Goal: Transaction & Acquisition: Book appointment/travel/reservation

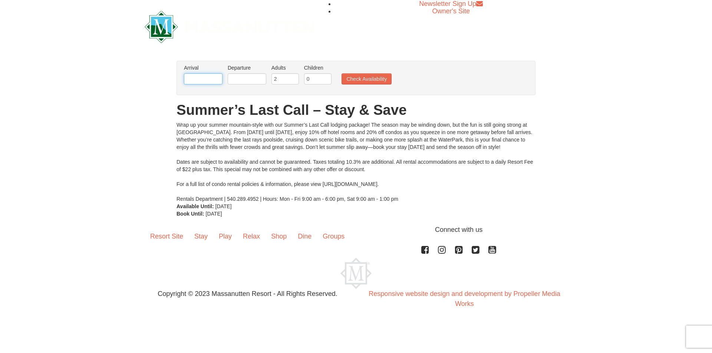
click at [206, 82] on input "text" at bounding box center [203, 78] width 39 height 11
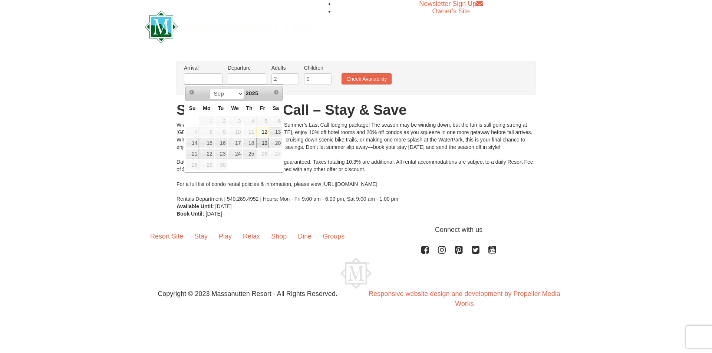
click at [262, 141] on link "19" at bounding box center [262, 143] width 13 height 10
type input "09/19/2025"
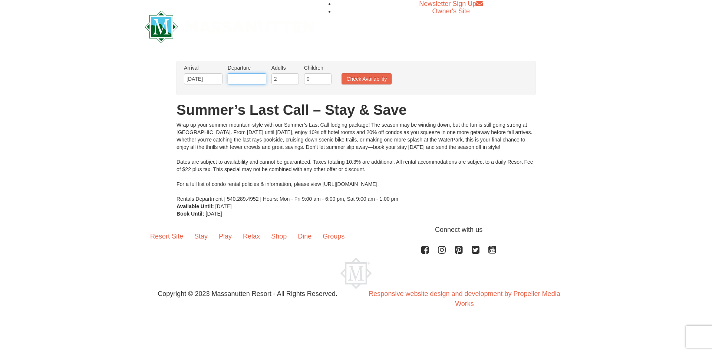
click at [250, 78] on input "text" at bounding box center [247, 78] width 39 height 11
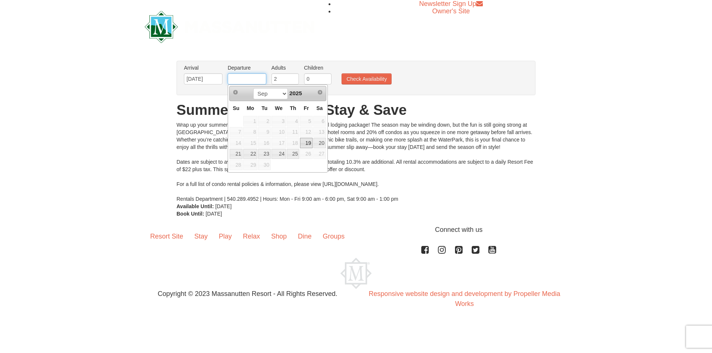
type input "09/21/2025"
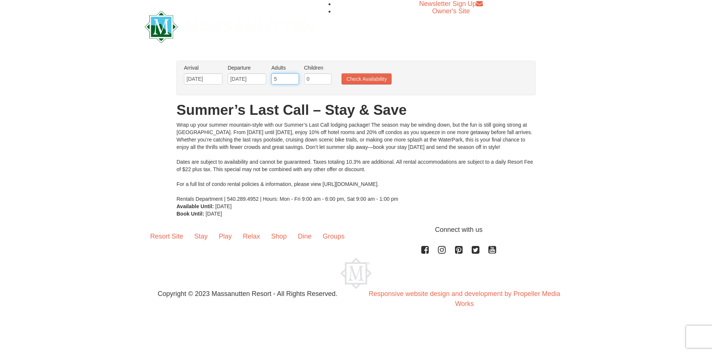
drag, startPoint x: 292, startPoint y: 79, endPoint x: 271, endPoint y: 77, distance: 21.5
type input "5"
click at [271, 77] on input "5" at bounding box center [284, 78] width 27 height 11
type input "4"
click at [372, 79] on button "Check Availability" at bounding box center [366, 78] width 50 height 11
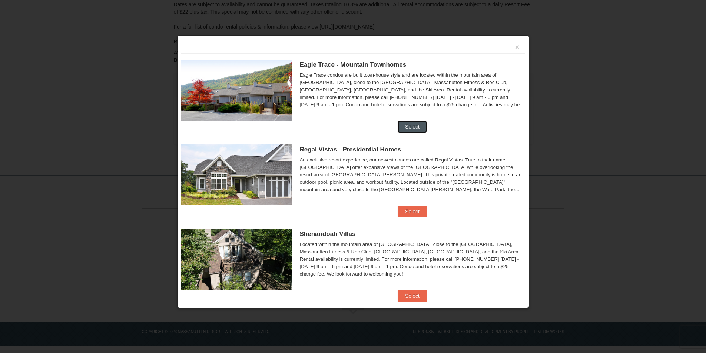
click at [401, 124] on button "Select" at bounding box center [412, 127] width 29 height 12
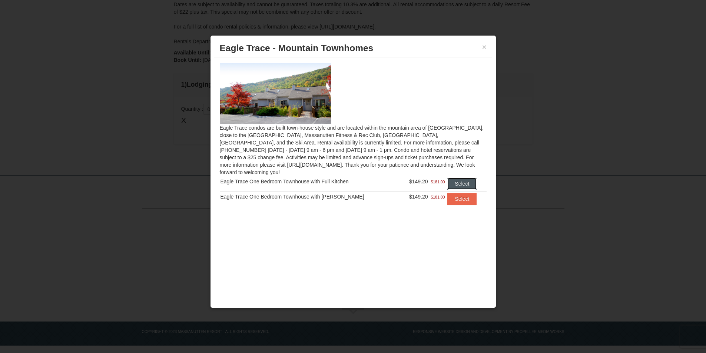
click at [457, 180] on button "Select" at bounding box center [461, 184] width 29 height 12
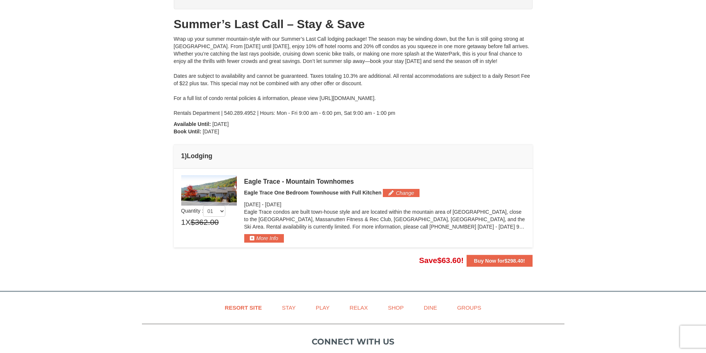
scroll to position [65, 0]
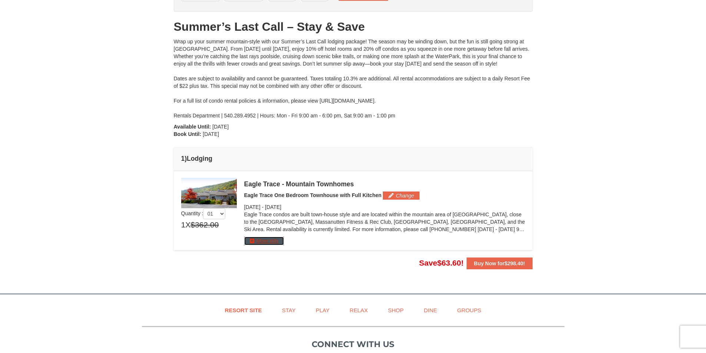
click at [266, 244] on button "More Info" at bounding box center [264, 241] width 40 height 8
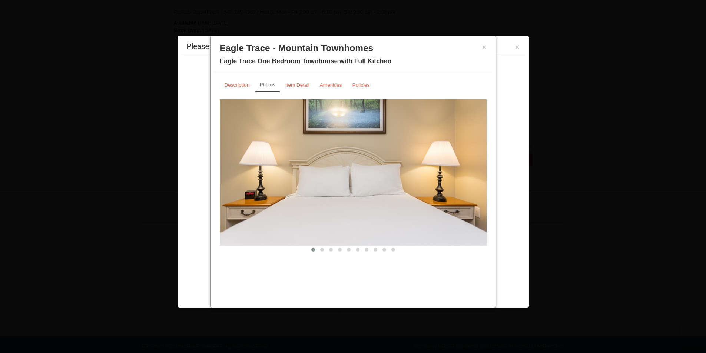
scroll to position [183, 0]
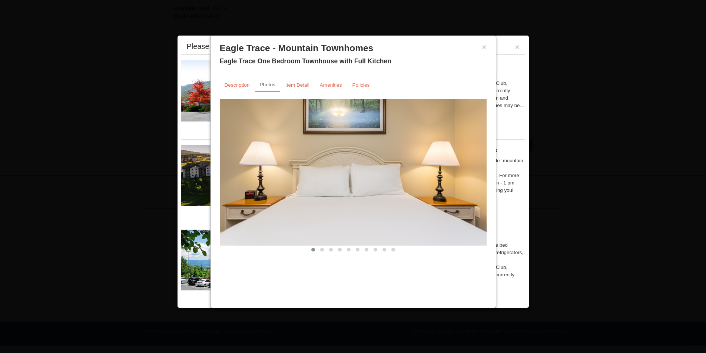
click at [477, 162] on img at bounding box center [353, 172] width 267 height 146
click at [321, 251] on span at bounding box center [322, 250] width 4 height 4
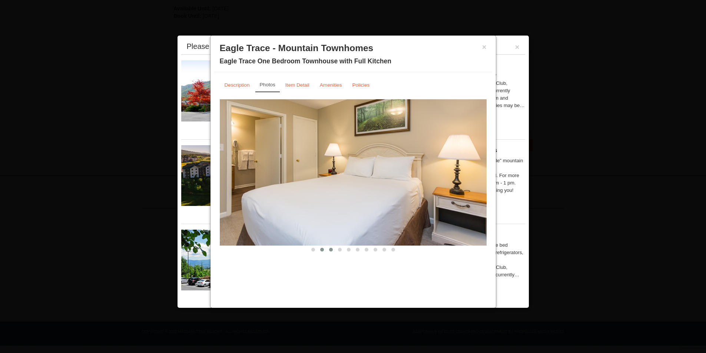
click at [330, 251] on span at bounding box center [331, 250] width 4 height 4
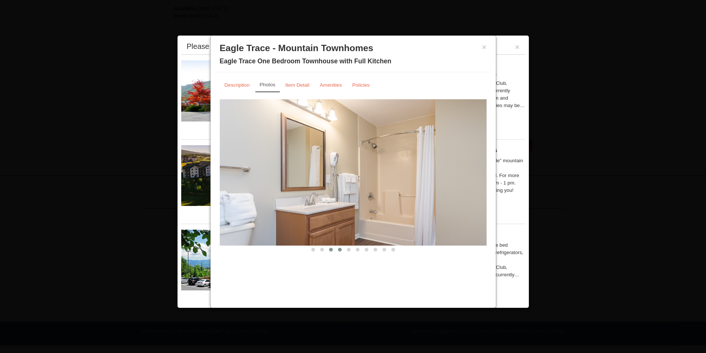
click at [339, 249] on span at bounding box center [340, 250] width 4 height 4
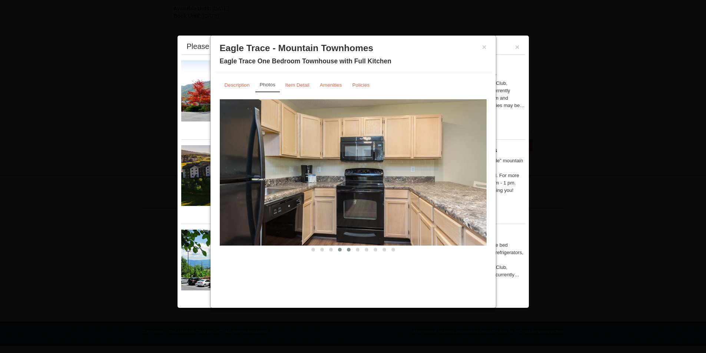
click at [349, 249] on span at bounding box center [349, 250] width 4 height 4
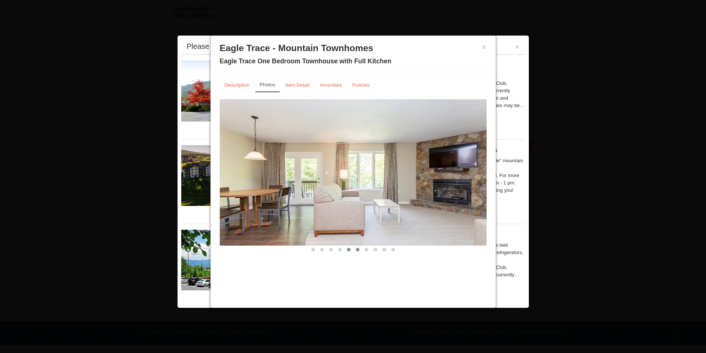
click at [357, 249] on span at bounding box center [358, 250] width 4 height 4
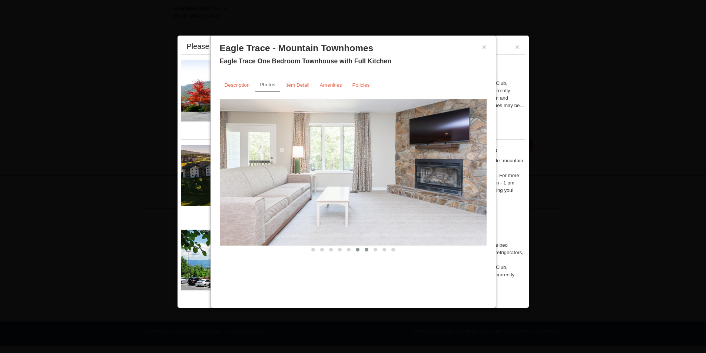
click at [367, 249] on span at bounding box center [367, 250] width 4 height 4
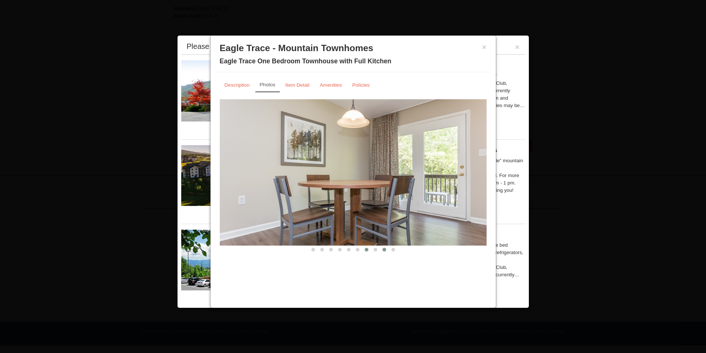
click at [380, 249] on button at bounding box center [384, 249] width 9 height 7
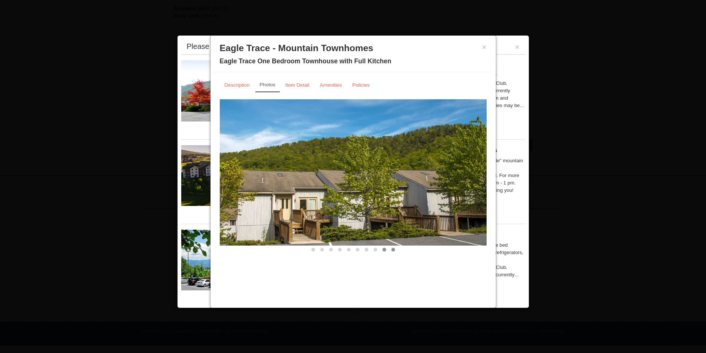
click at [391, 251] on button at bounding box center [393, 249] width 9 height 7
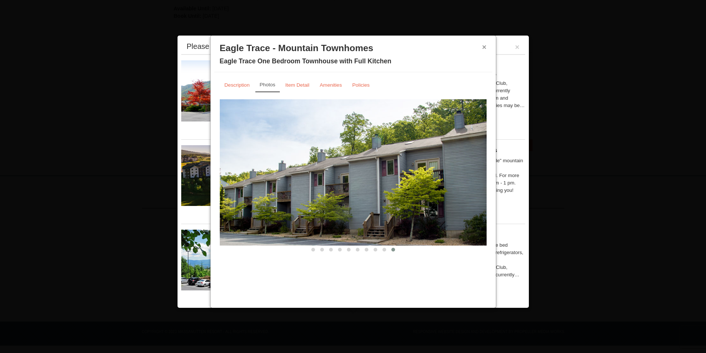
click at [485, 48] on button "×" at bounding box center [484, 46] width 4 height 7
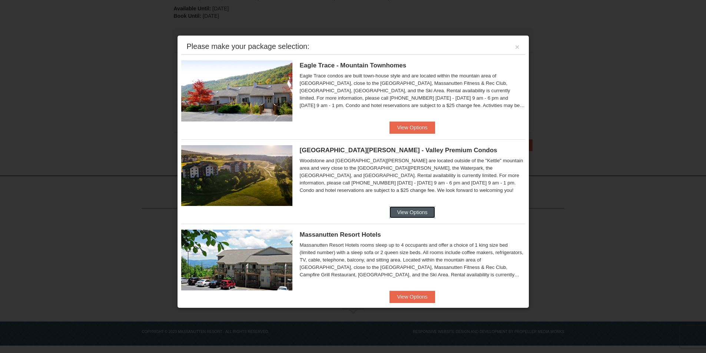
click at [408, 213] on button "View Options" at bounding box center [412, 212] width 45 height 12
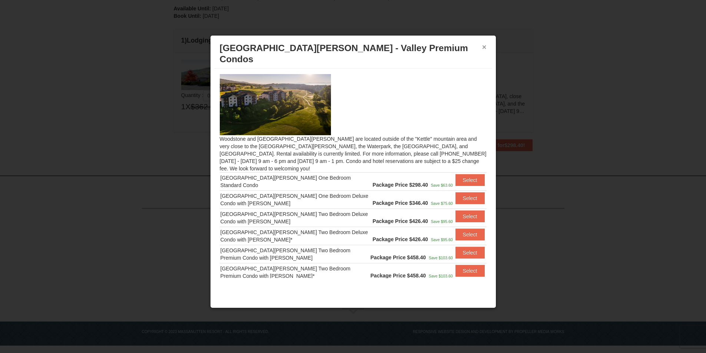
click at [483, 46] on button "×" at bounding box center [484, 46] width 4 height 7
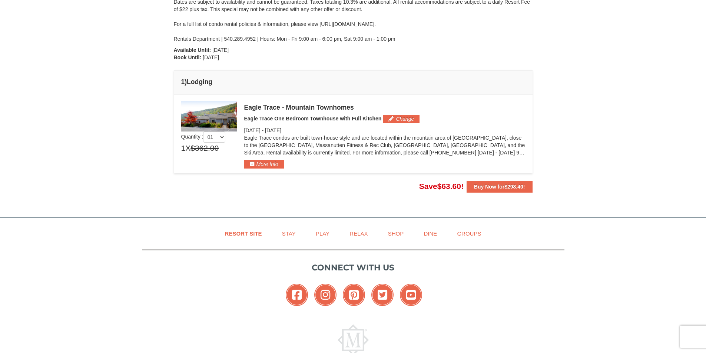
scroll to position [72, 0]
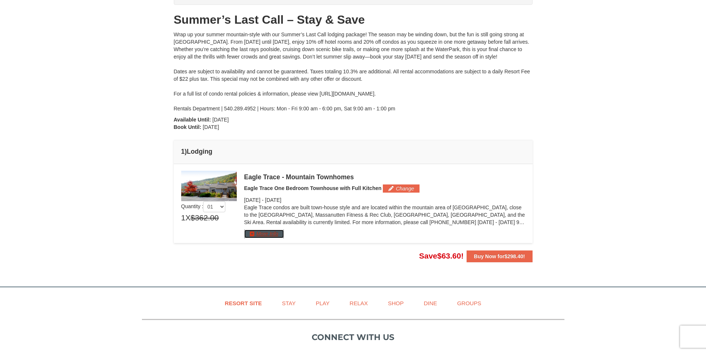
click at [264, 234] on button "More Info" at bounding box center [264, 234] width 40 height 8
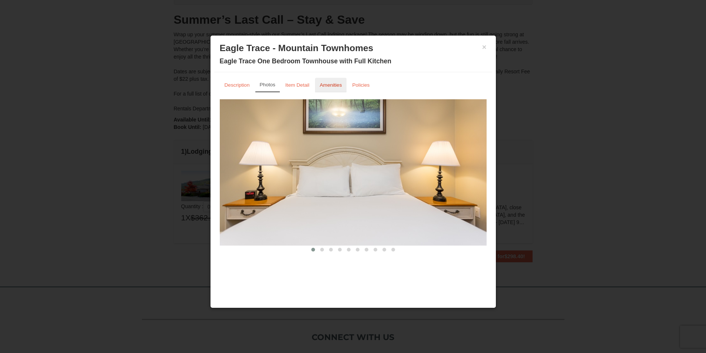
click at [326, 83] on small "Amenities" at bounding box center [331, 85] width 22 height 6
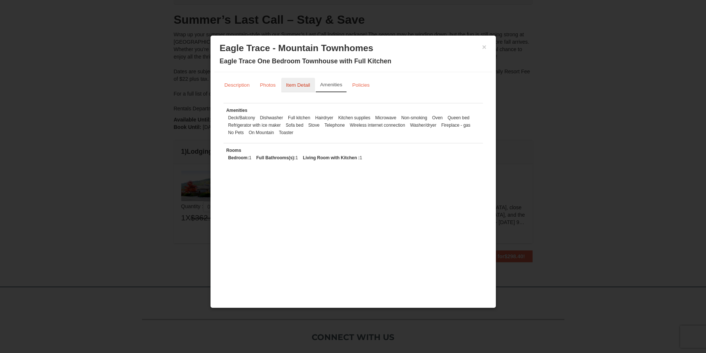
click at [295, 86] on small "Item Detail" at bounding box center [298, 85] width 24 height 6
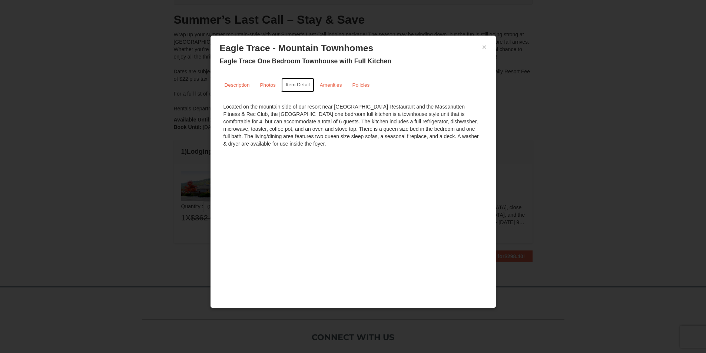
scroll to position [109, 0]
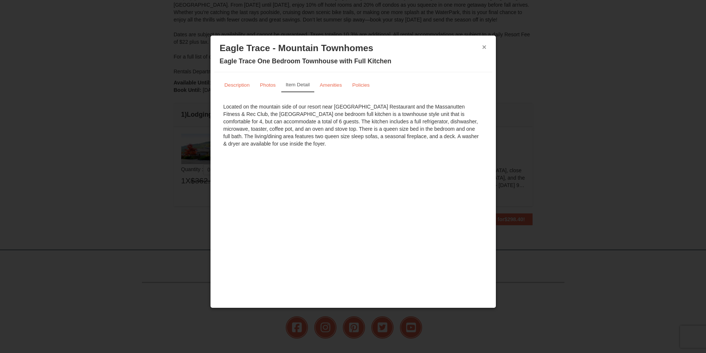
click at [484, 48] on button "×" at bounding box center [484, 46] width 4 height 7
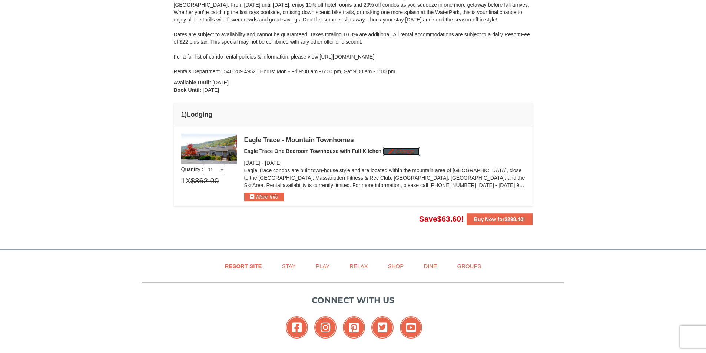
click at [413, 153] on button "Change" at bounding box center [401, 152] width 37 height 8
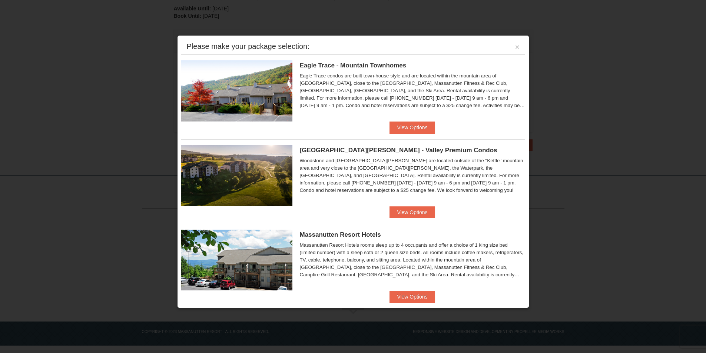
scroll to position [74, 0]
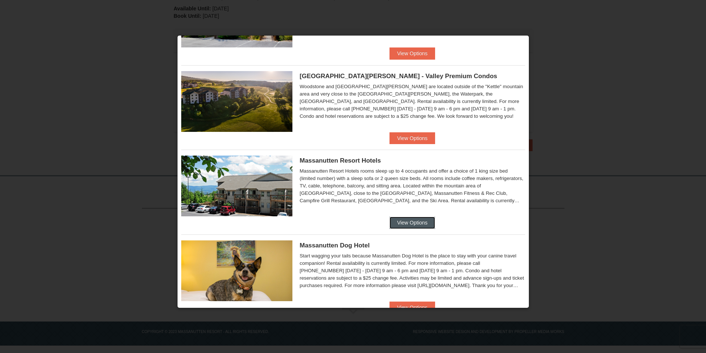
click at [408, 227] on button "View Options" at bounding box center [412, 223] width 45 height 12
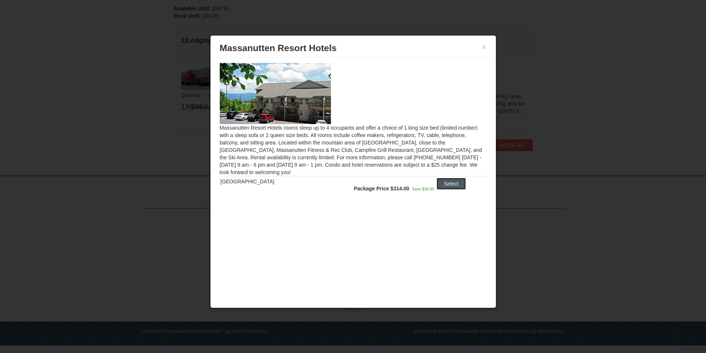
click at [448, 181] on button "Select" at bounding box center [451, 184] width 29 height 12
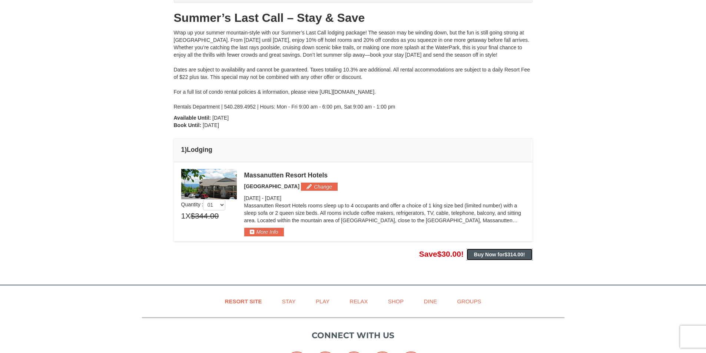
click at [489, 257] on strong "Buy Now for $314.00 !" at bounding box center [499, 255] width 51 height 6
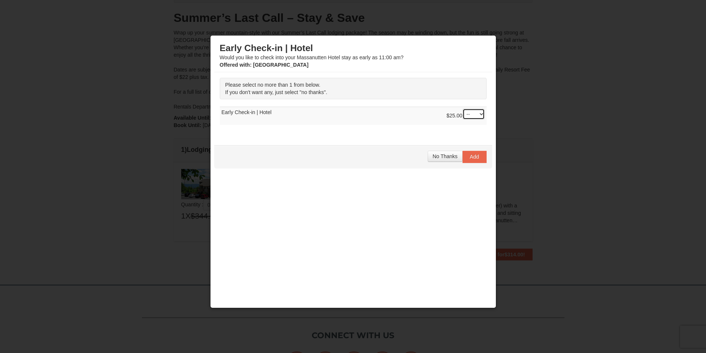
click at [480, 115] on select "-- 01" at bounding box center [474, 114] width 22 height 11
click at [463, 109] on select "-- 01" at bounding box center [474, 114] width 22 height 11
click at [477, 157] on span "Add" at bounding box center [474, 157] width 9 height 6
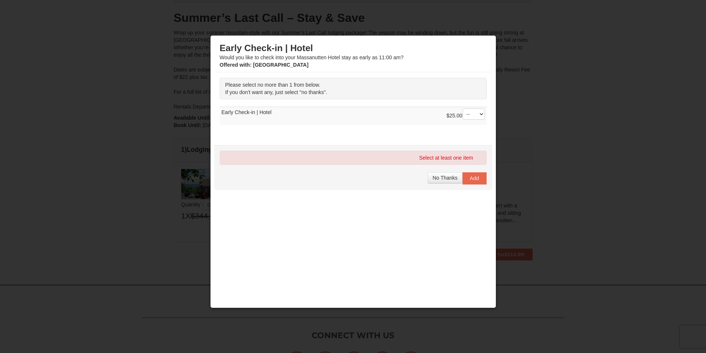
click at [347, 156] on div "Select at least one item" at bounding box center [353, 158] width 267 height 14
click at [245, 88] on span "Please select no more than 1 from below." at bounding box center [272, 85] width 95 height 6
click at [243, 117] on td "$25.00 -- 01 Early Check-in | Hotel" at bounding box center [353, 116] width 267 height 18
click at [480, 115] on select "-- 01" at bounding box center [474, 114] width 22 height 11
select select "1"
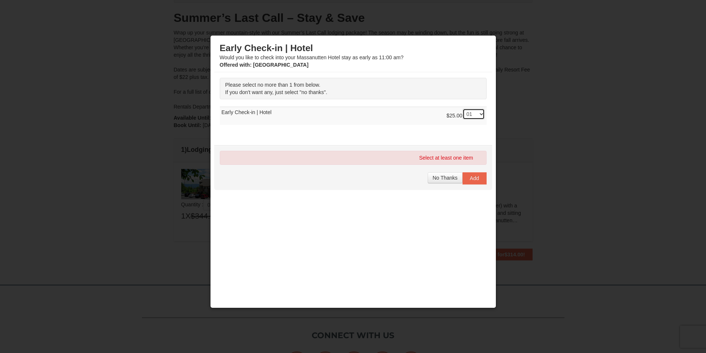
click at [463, 109] on select "-- 01" at bounding box center [474, 114] width 22 height 11
click at [440, 178] on span "No Thanks" at bounding box center [445, 178] width 25 height 6
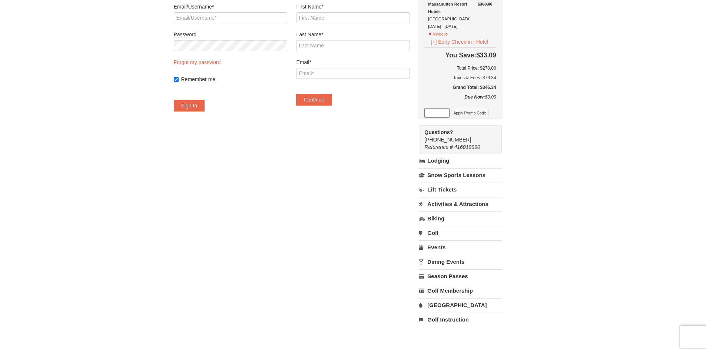
scroll to position [74, 0]
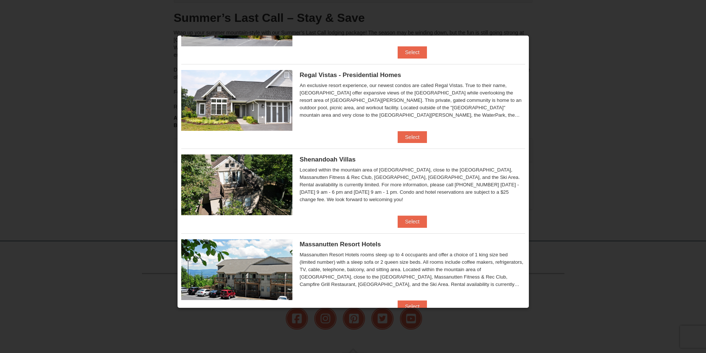
scroll to position [74, 0]
click at [409, 220] on button "Select" at bounding box center [412, 222] width 29 height 12
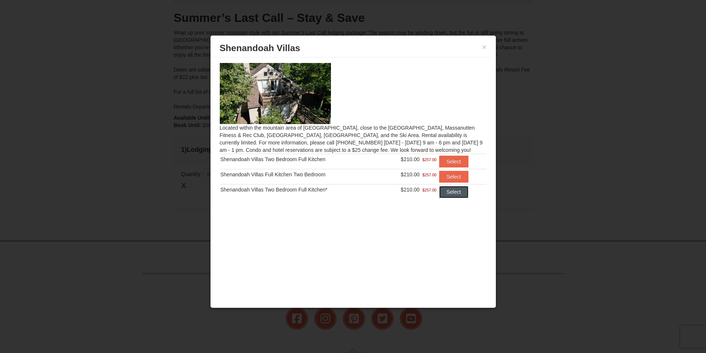
click at [449, 193] on button "Select" at bounding box center [453, 192] width 29 height 12
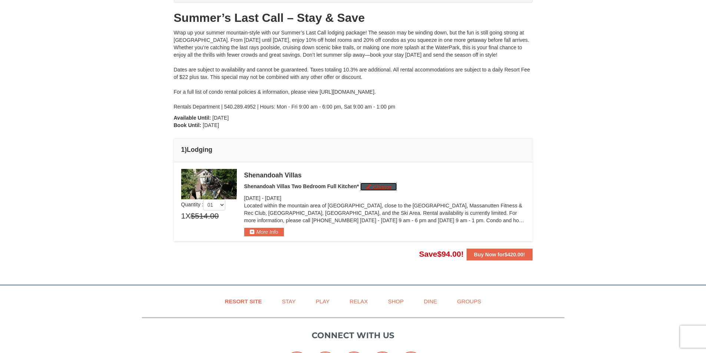
click at [381, 188] on button "Change" at bounding box center [378, 187] width 37 height 8
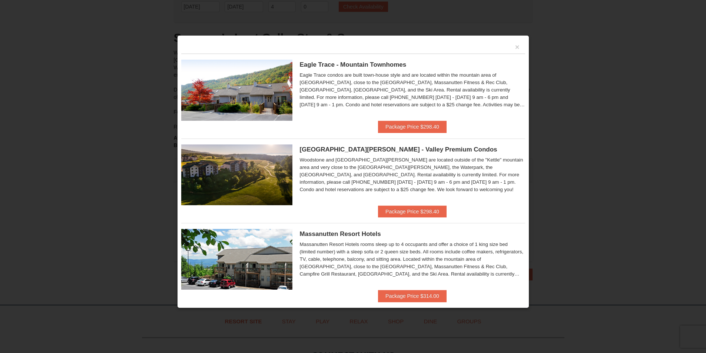
scroll to position [35, 0]
click at [414, 214] on button "Package Price $298.40" at bounding box center [412, 212] width 69 height 12
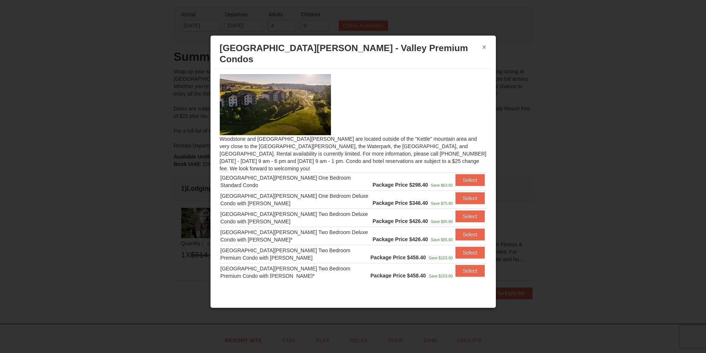
click at [483, 47] on button "×" at bounding box center [484, 46] width 4 height 7
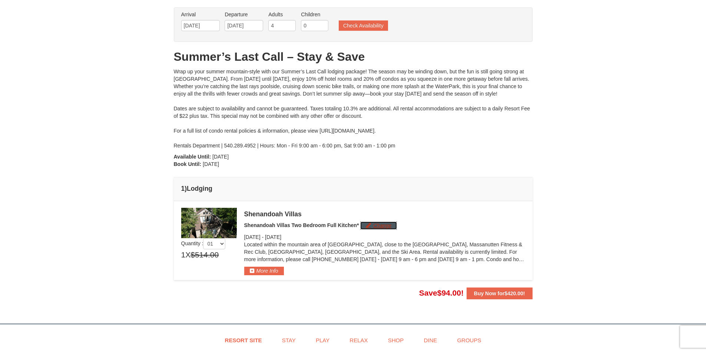
click at [380, 227] on button "Change" at bounding box center [378, 226] width 37 height 8
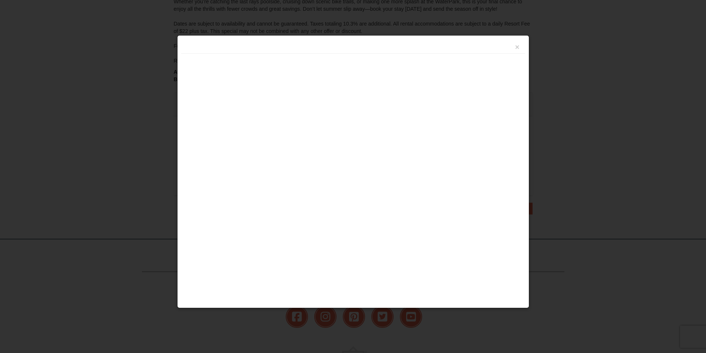
scroll to position [183, 0]
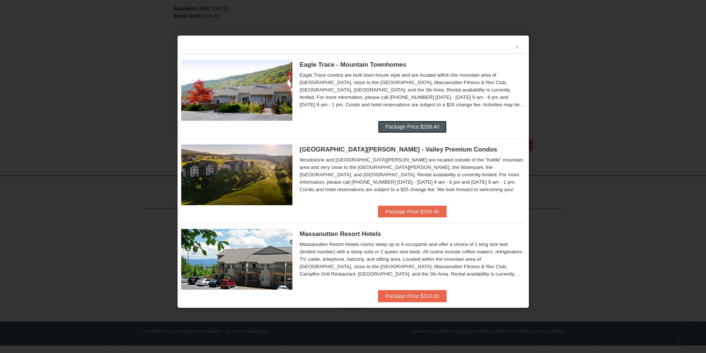
click at [396, 125] on button "Package Price $298.40" at bounding box center [412, 127] width 69 height 12
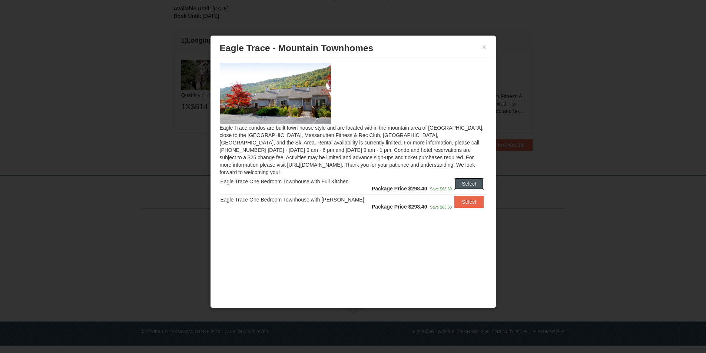
click at [469, 178] on button "Select" at bounding box center [468, 184] width 29 height 12
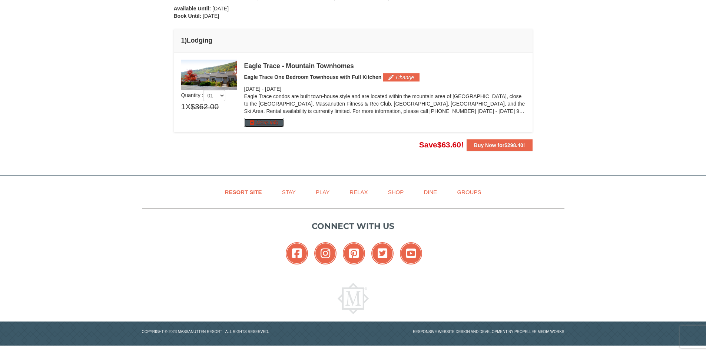
click at [258, 123] on button "More Info" at bounding box center [264, 123] width 40 height 8
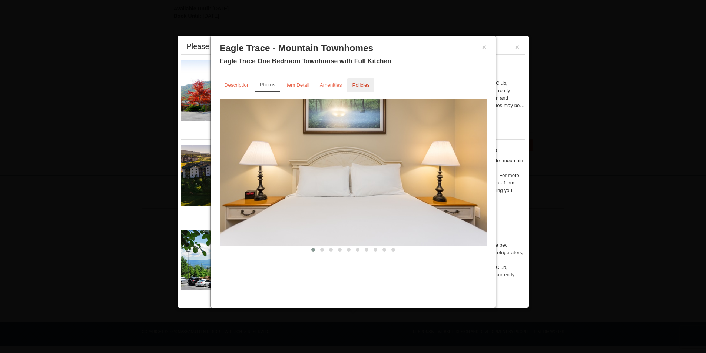
click at [363, 82] on small "Policies" at bounding box center [360, 85] width 17 height 6
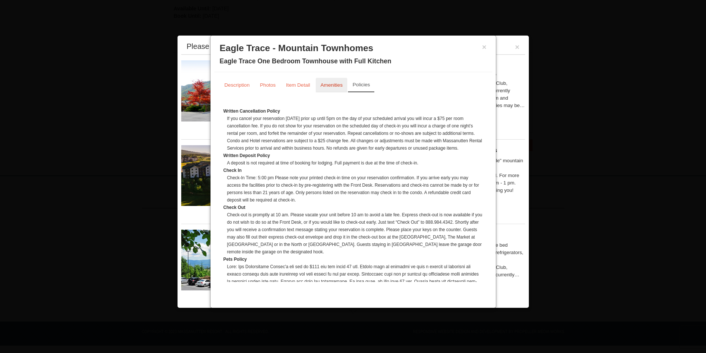
click at [336, 87] on small "Amenities" at bounding box center [332, 85] width 22 height 6
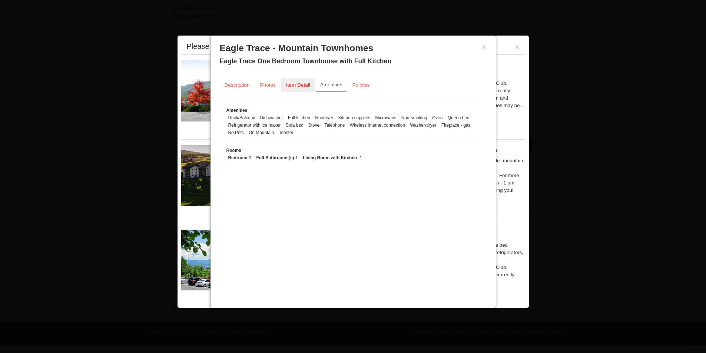
click at [299, 91] on link "Item Detail" at bounding box center [298, 85] width 34 height 14
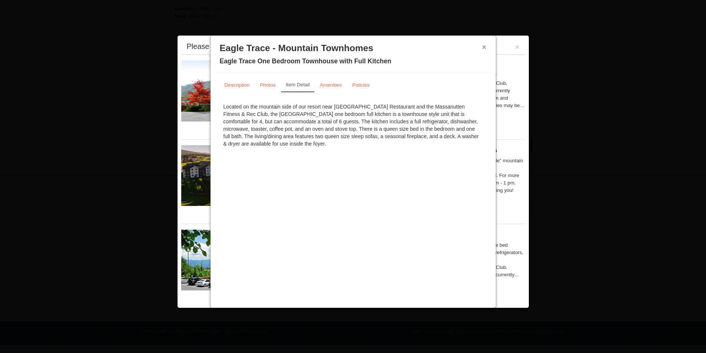
click at [482, 50] on button "×" at bounding box center [484, 46] width 4 height 7
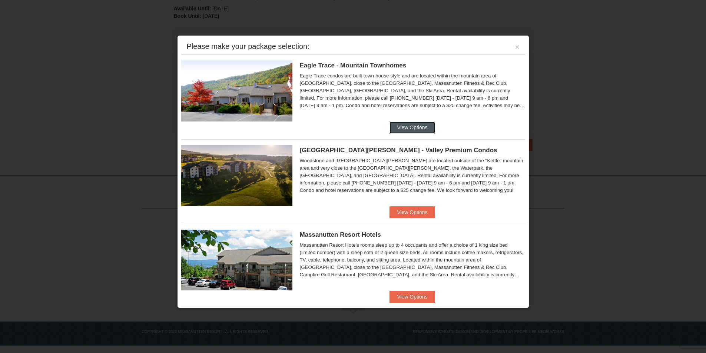
click at [418, 129] on button "View Options" at bounding box center [412, 128] width 45 height 12
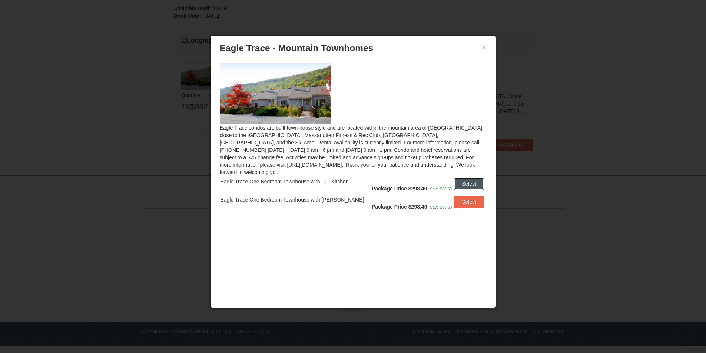
click at [466, 178] on button "Select" at bounding box center [468, 184] width 29 height 12
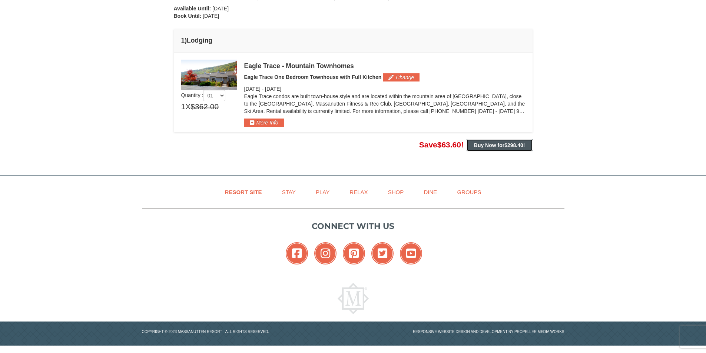
click at [488, 144] on strong "Buy Now for $298.40 !" at bounding box center [499, 145] width 51 height 6
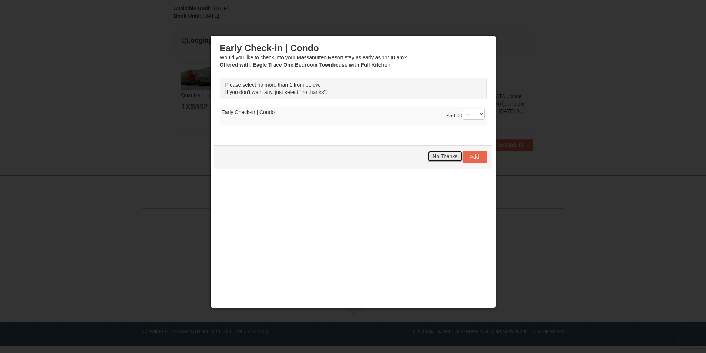
click at [442, 156] on span "No Thanks" at bounding box center [445, 156] width 25 height 6
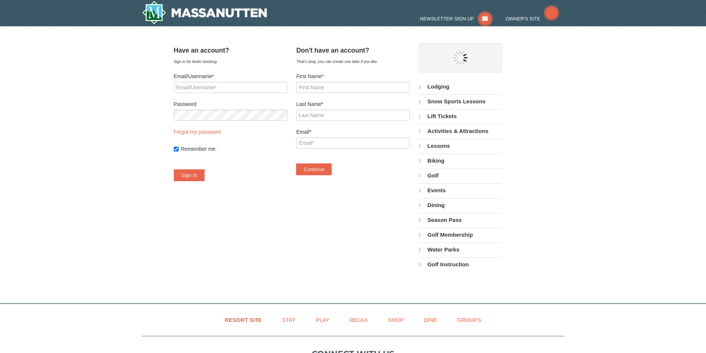
select select "9"
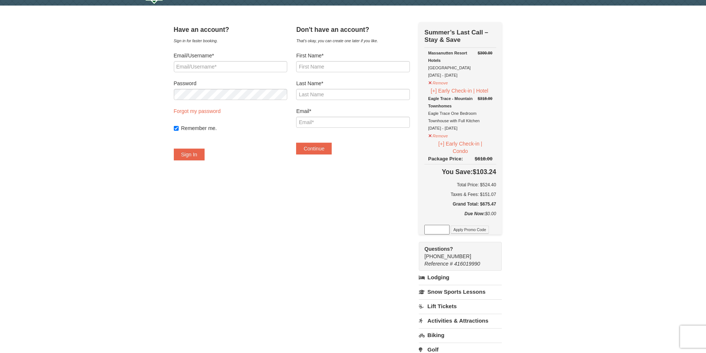
scroll to position [37, 0]
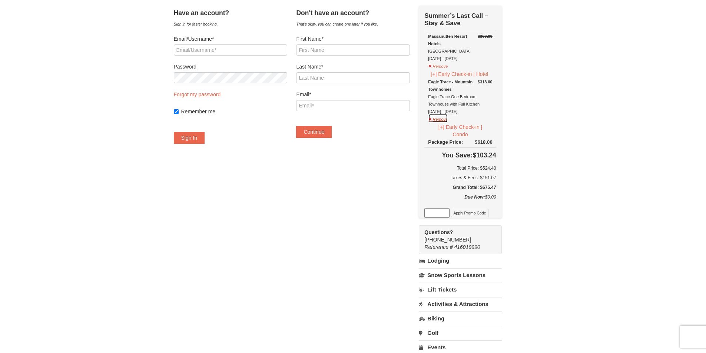
click at [448, 118] on button "Remove" at bounding box center [438, 118] width 20 height 9
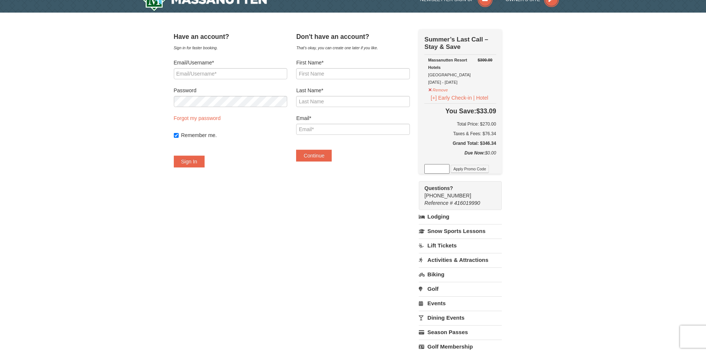
scroll to position [0, 0]
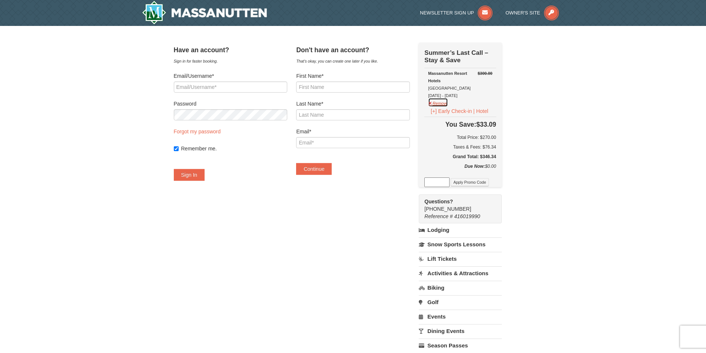
click at [447, 105] on button "Remove" at bounding box center [438, 102] width 20 height 9
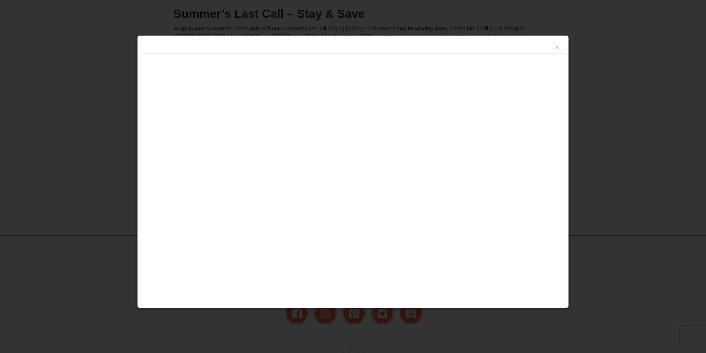
scroll to position [139, 0]
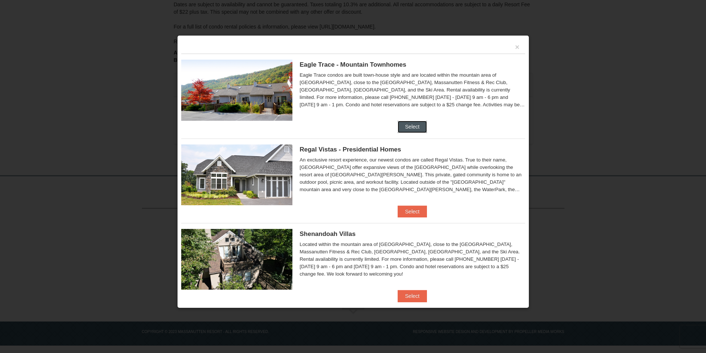
click at [413, 129] on button "Select" at bounding box center [412, 127] width 29 height 12
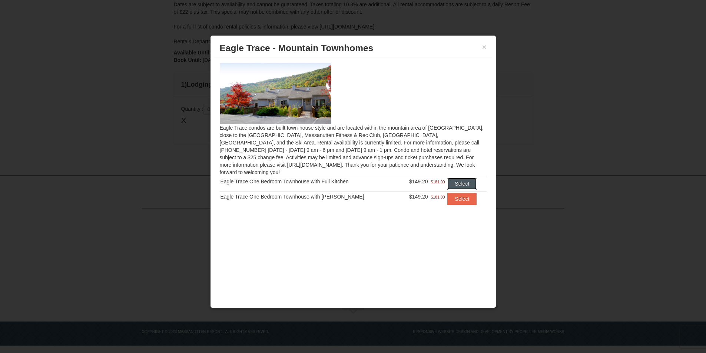
click at [467, 178] on button "Select" at bounding box center [461, 184] width 29 height 12
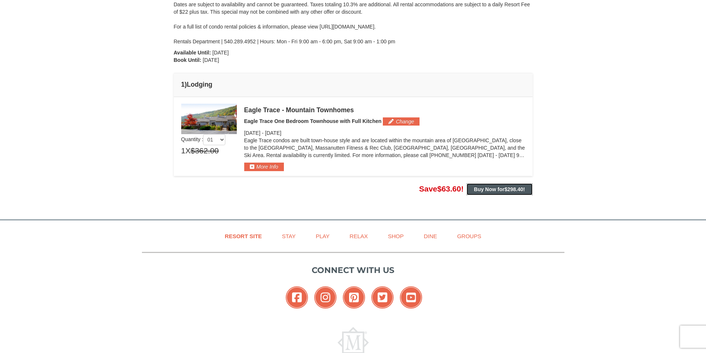
click button "Buy Now for $298.40 !"
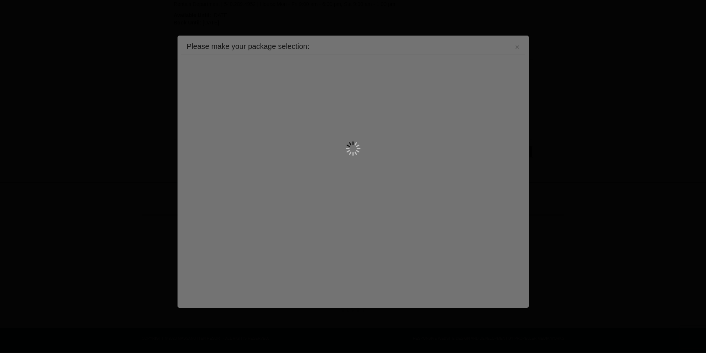
scroll to position [183, 0]
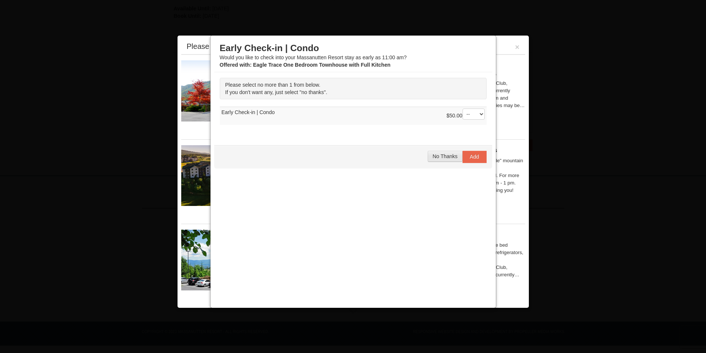
click span "No Thanks"
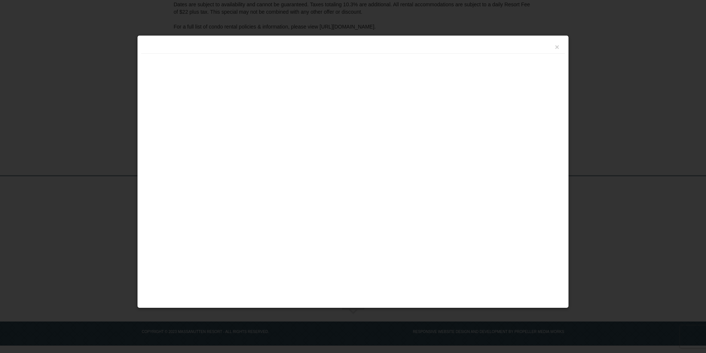
scroll to position [139, 0]
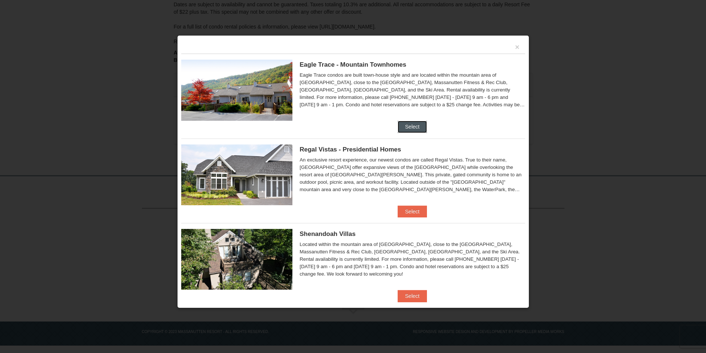
click at [404, 126] on button "Select" at bounding box center [412, 127] width 29 height 12
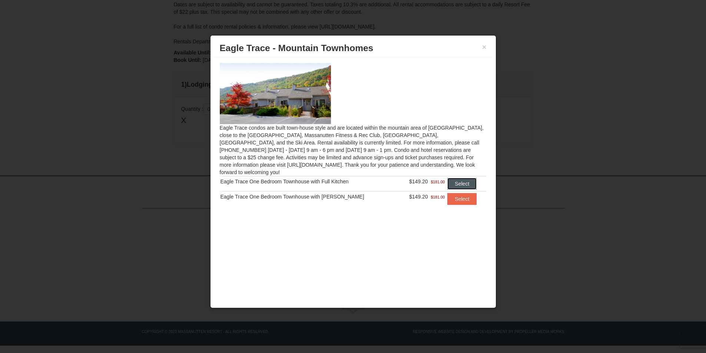
click at [462, 178] on button "Select" at bounding box center [461, 184] width 29 height 12
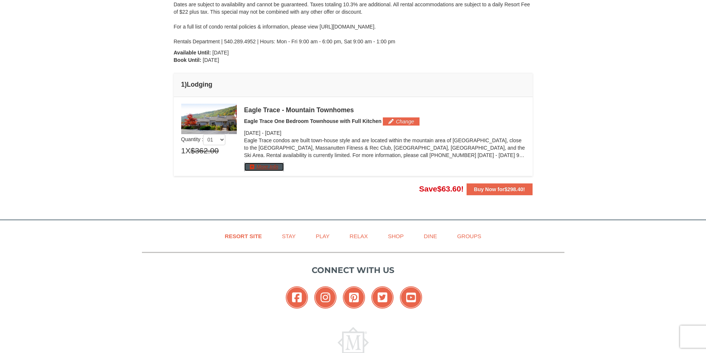
click at [270, 165] on button "More Info" at bounding box center [264, 167] width 40 height 8
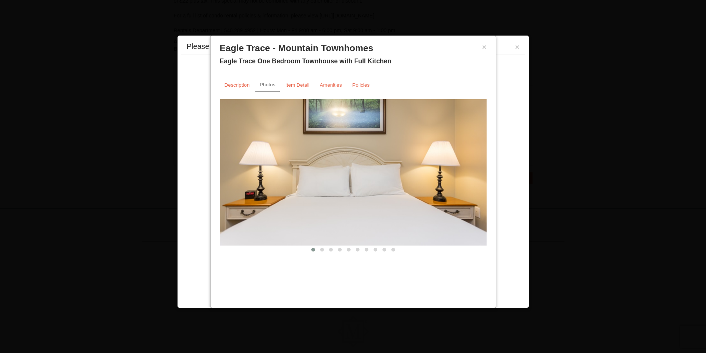
scroll to position [183, 0]
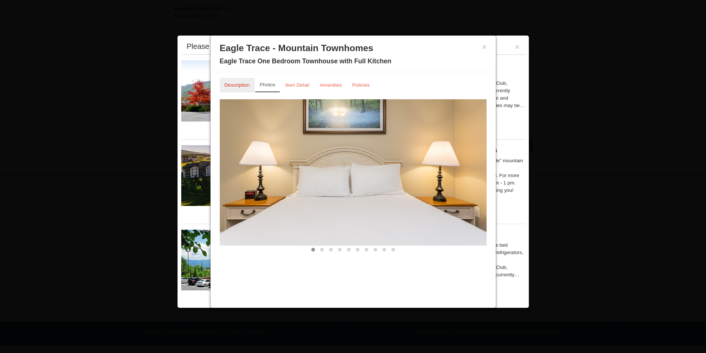
click at [226, 81] on link "Description" at bounding box center [237, 85] width 35 height 14
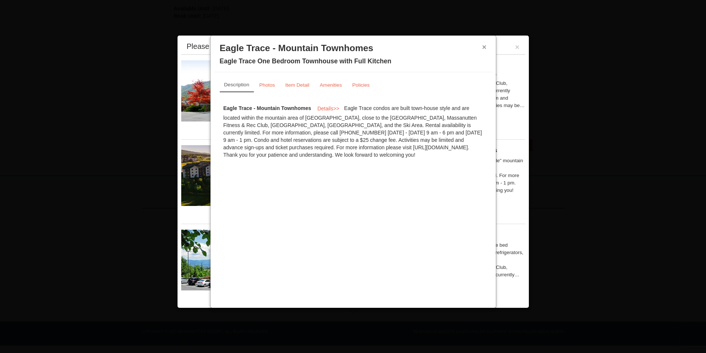
click at [485, 47] on button "×" at bounding box center [484, 46] width 4 height 7
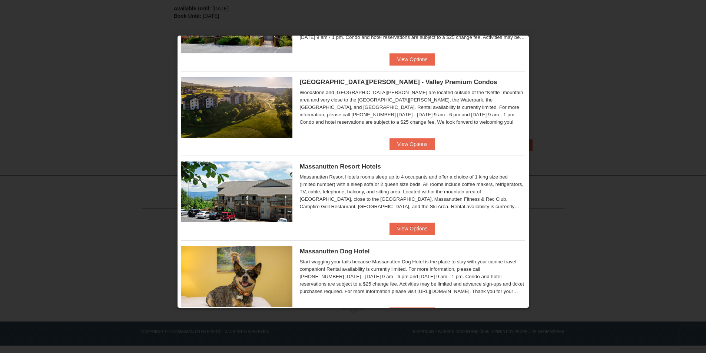
scroll to position [74, 0]
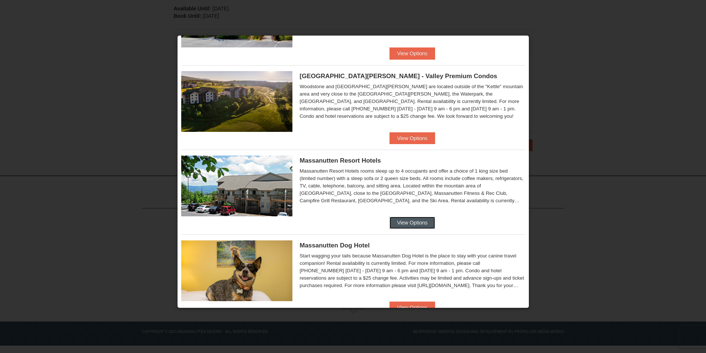
click at [399, 226] on button "View Options" at bounding box center [412, 223] width 45 height 12
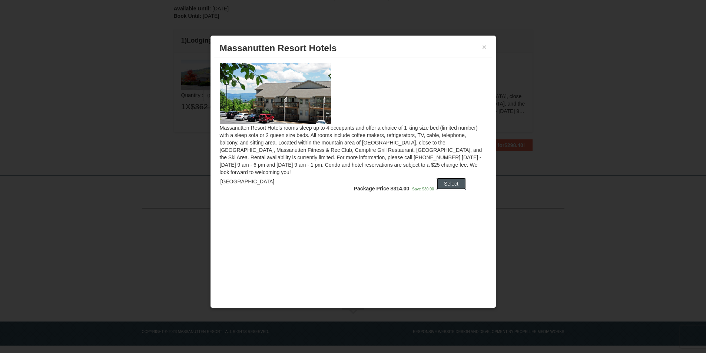
click at [443, 184] on button "Select" at bounding box center [451, 184] width 29 height 12
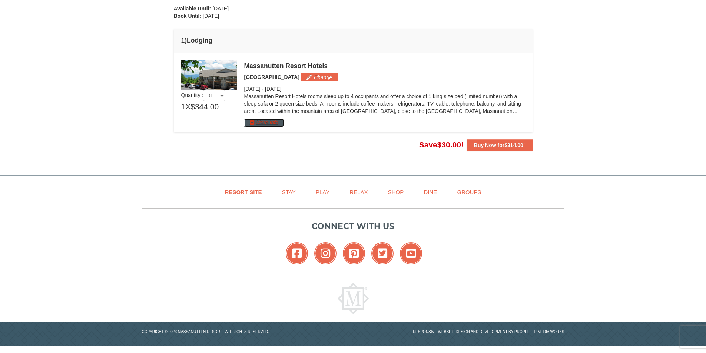
click at [272, 122] on button "More Info" at bounding box center [264, 123] width 40 height 8
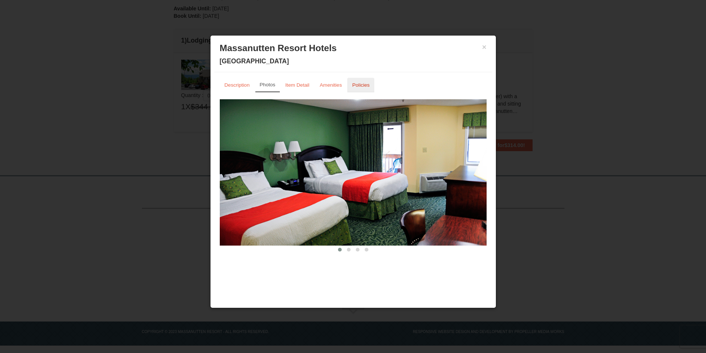
click at [358, 88] on link "Policies" at bounding box center [360, 85] width 27 height 14
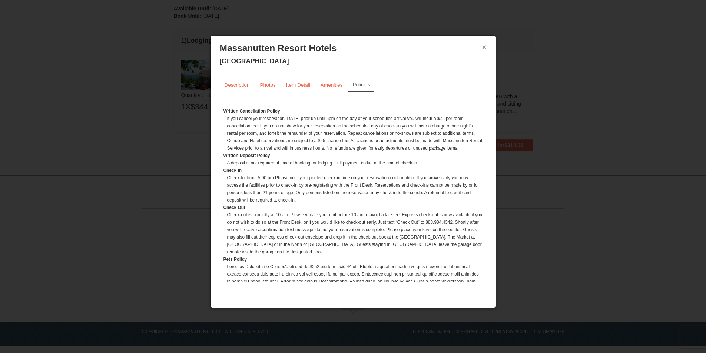
click at [482, 49] on button "×" at bounding box center [484, 46] width 4 height 7
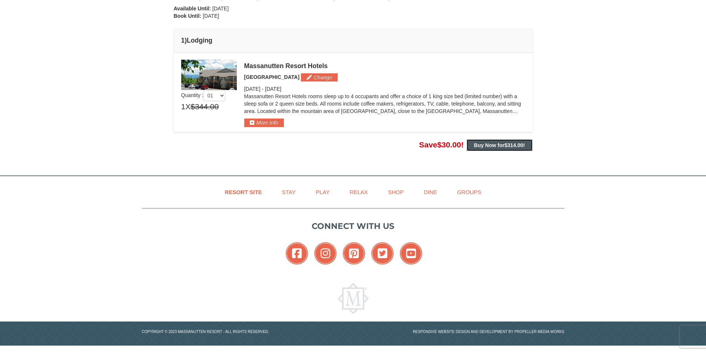
click at [490, 142] on strong "Buy Now for $314.00 !" at bounding box center [499, 145] width 51 height 6
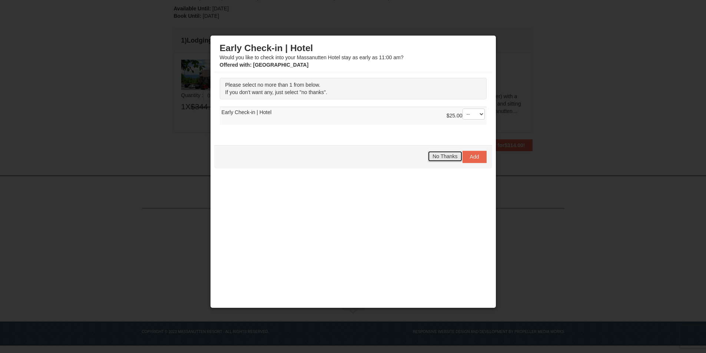
click at [438, 158] on span "No Thanks" at bounding box center [445, 156] width 25 height 6
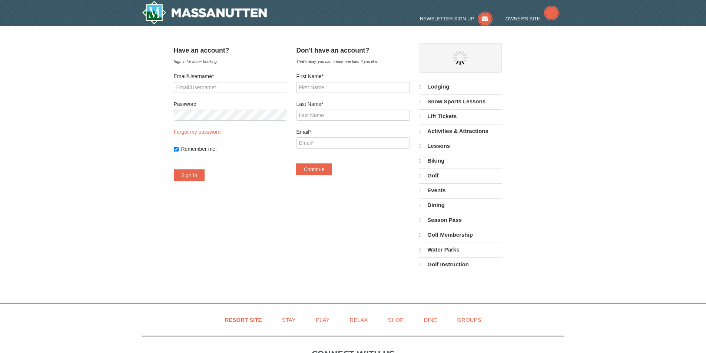
select select "9"
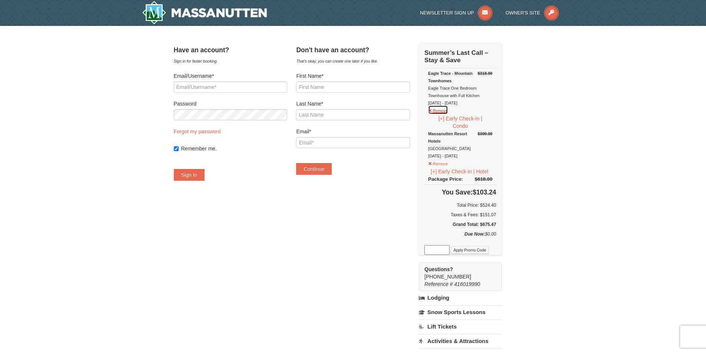
click at [441, 111] on button "Remove" at bounding box center [438, 109] width 20 height 9
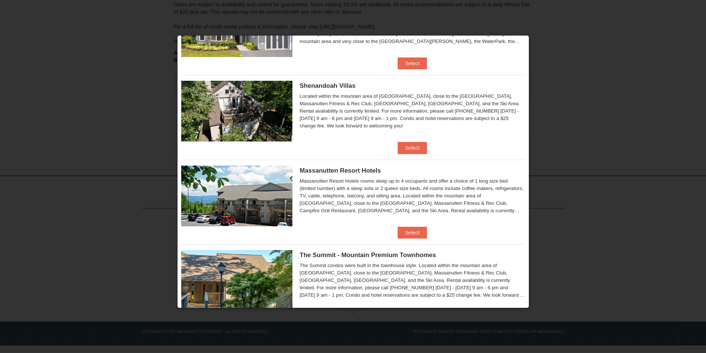
scroll to position [109, 0]
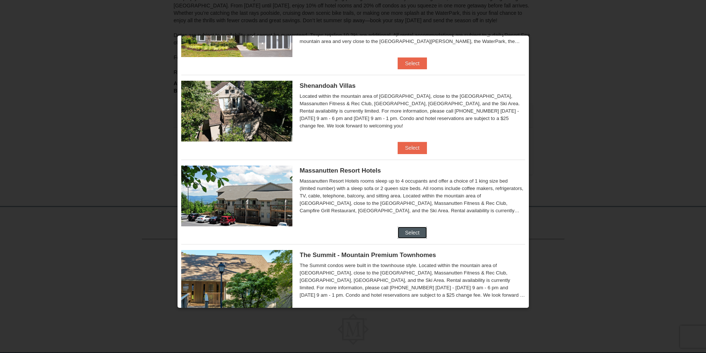
click at [400, 229] on button "Select" at bounding box center [412, 233] width 29 height 12
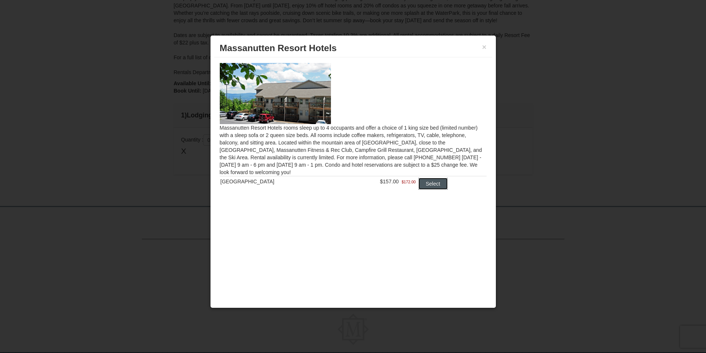
click at [420, 183] on button "Select" at bounding box center [432, 184] width 29 height 12
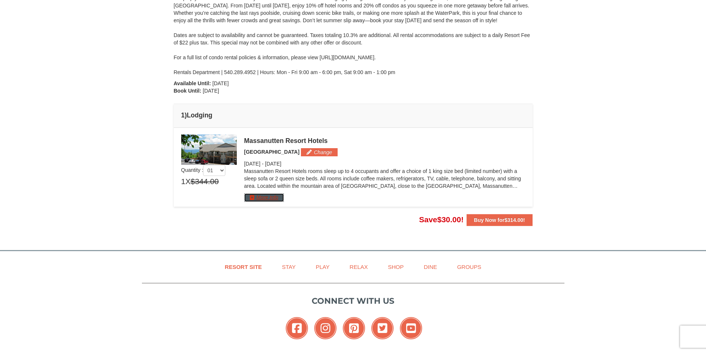
click at [256, 198] on button "More Info" at bounding box center [264, 197] width 40 height 8
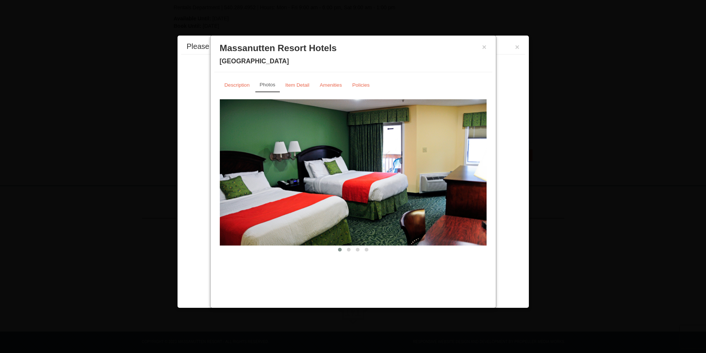
scroll to position [183, 0]
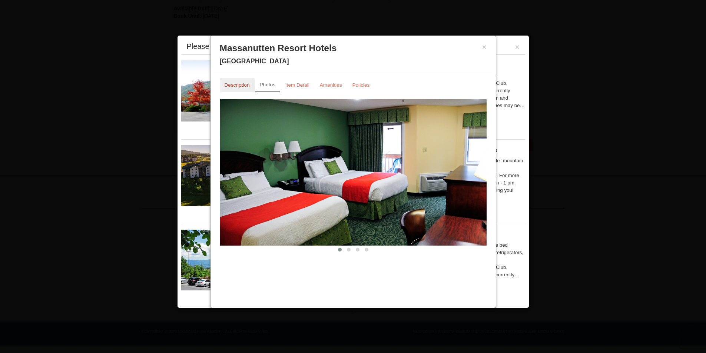
click at [237, 82] on small "Description" at bounding box center [237, 85] width 25 height 6
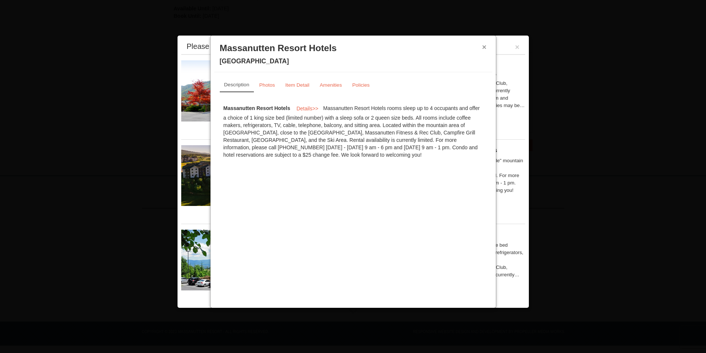
click at [484, 49] on button "×" at bounding box center [484, 46] width 4 height 7
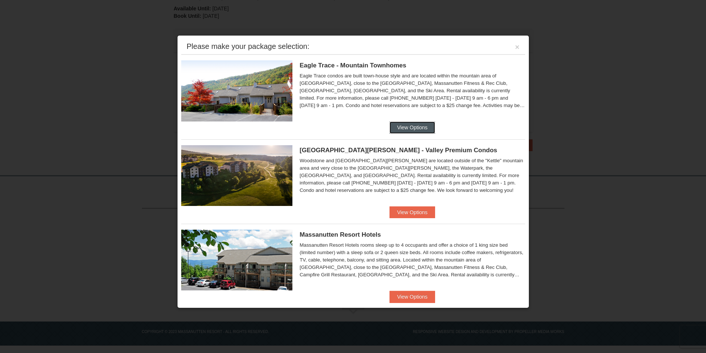
click at [403, 128] on button "View Options" at bounding box center [412, 128] width 45 height 12
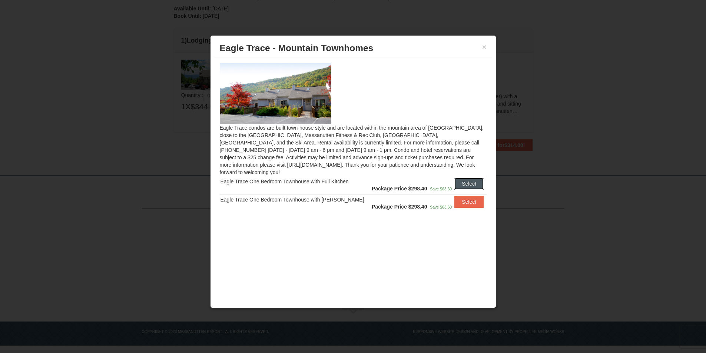
click at [467, 178] on button "Select" at bounding box center [468, 184] width 29 height 12
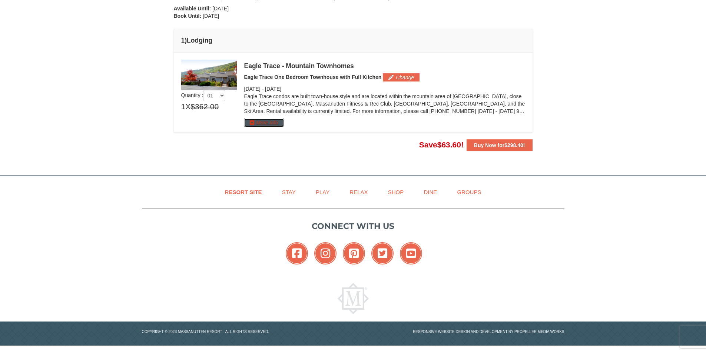
click at [261, 124] on button "More Info" at bounding box center [264, 123] width 40 height 8
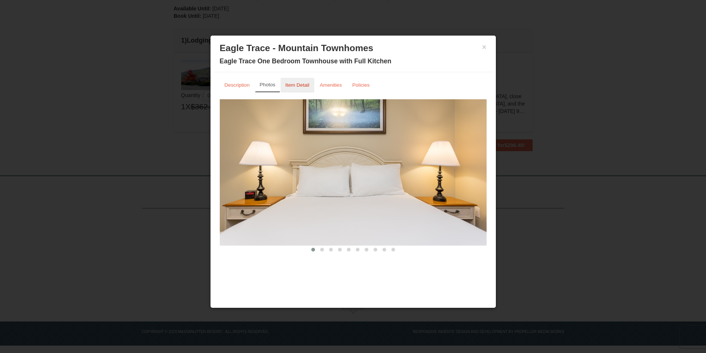
click at [301, 81] on link "Item Detail" at bounding box center [298, 85] width 34 height 14
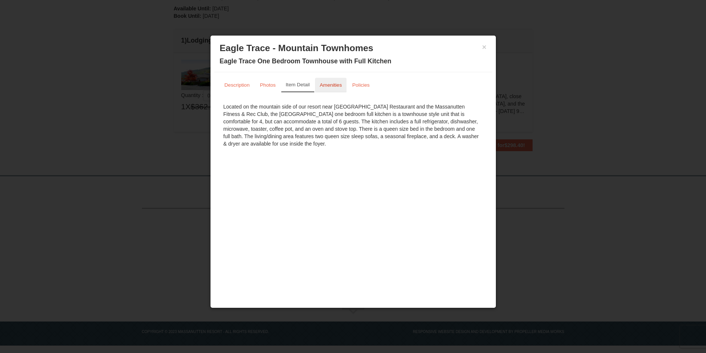
click at [331, 85] on small "Amenities" at bounding box center [331, 85] width 22 height 6
